Goal: Task Accomplishment & Management: Manage account settings

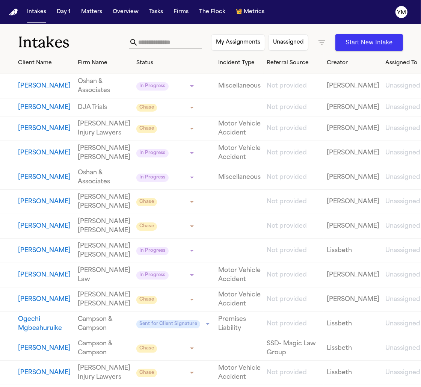
click at [86, 138] on link "[PERSON_NAME] Injury Lawyers" at bounding box center [104, 128] width 53 height 18
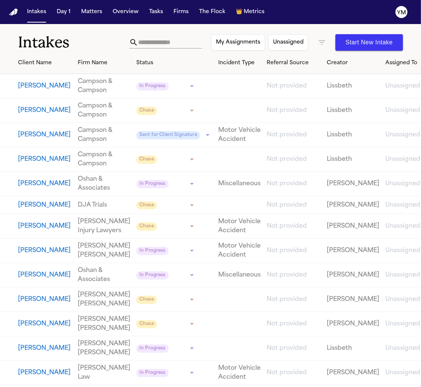
click at [327, 62] on div "Creator" at bounding box center [353, 63] width 53 height 8
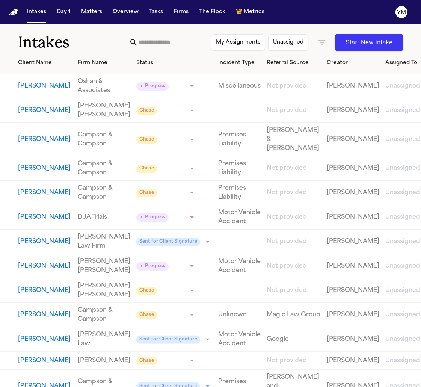
click at [327, 62] on div "Creator ↑" at bounding box center [353, 63] width 53 height 8
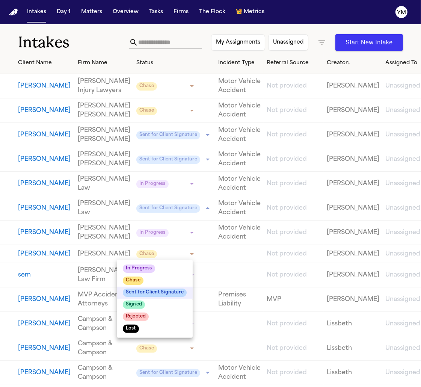
click at [145, 252] on body "**********" at bounding box center [210, 193] width 421 height 387
click at [133, 304] on span "Signed" at bounding box center [134, 305] width 22 height 8
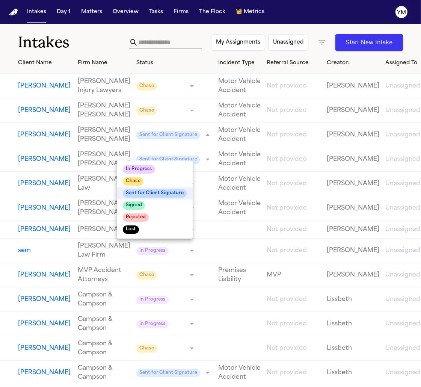
click at [151, 157] on body "**********" at bounding box center [210, 193] width 421 height 387
click at [74, 28] on div at bounding box center [210, 193] width 421 height 387
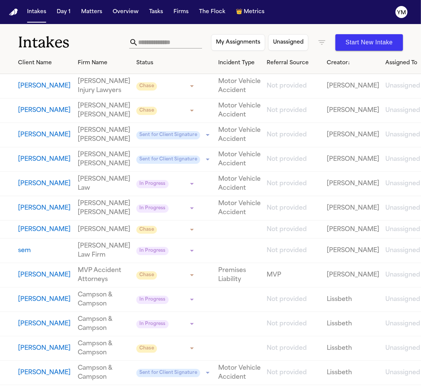
click at [36, 234] on button "[PERSON_NAME]" at bounding box center [45, 229] width 54 height 9
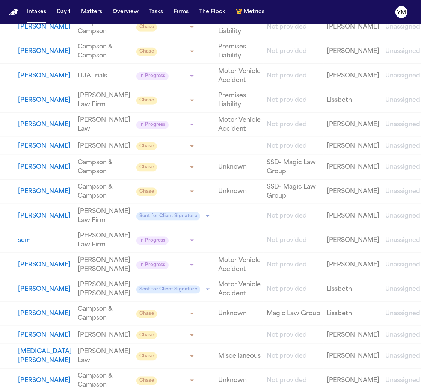
scroll to position [765, 0]
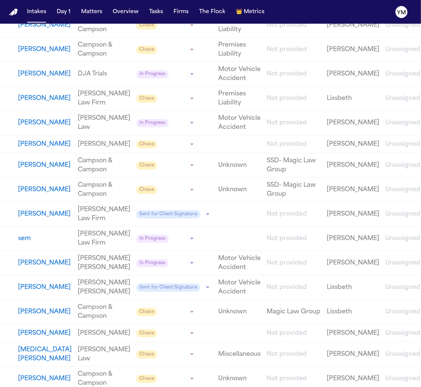
click at [27, 30] on button "[PERSON_NAME]" at bounding box center [45, 25] width 54 height 9
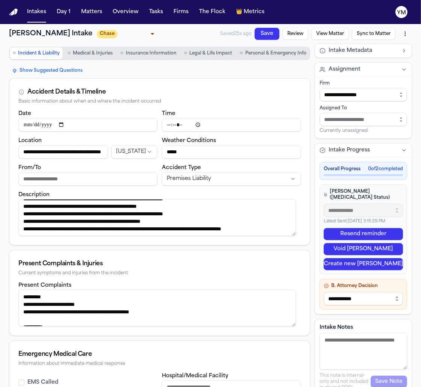
scroll to position [2, 0]
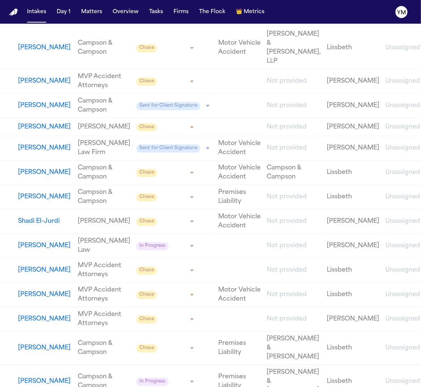
scroll to position [1421, 0]
